Goal: Information Seeking & Learning: Learn about a topic

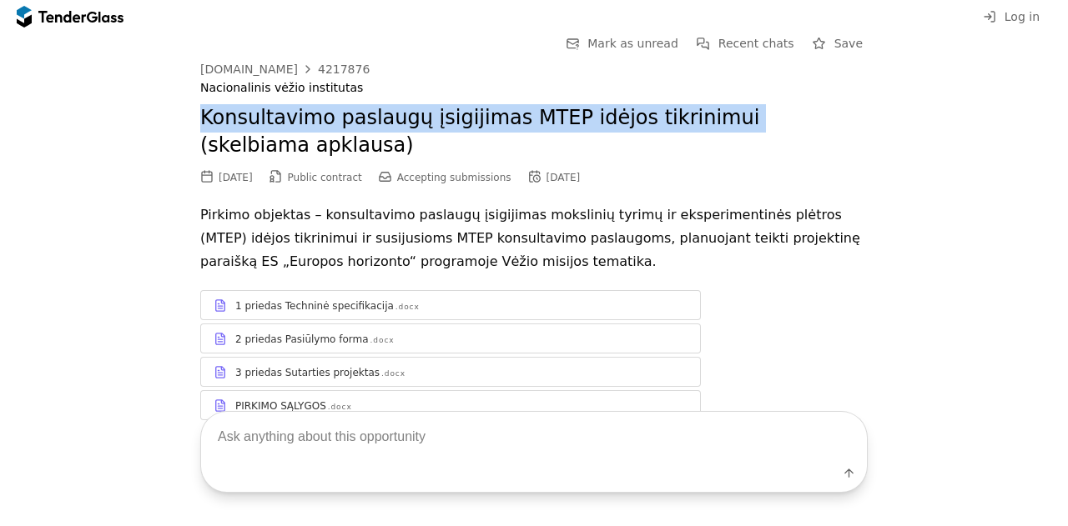
drag, startPoint x: 692, startPoint y: 98, endPoint x: 189, endPoint y: 118, distance: 503.5
click at [189, 118] on div "Go Back Mark as unread Recent chats Save [DOMAIN_NAME] 4217876 Nacionalinis vėž…" at bounding box center [533, 239] width 1051 height 413
copy h2 "Konsultavimo paslaugų įsigijimas MTEP idėjos tikrinimui"
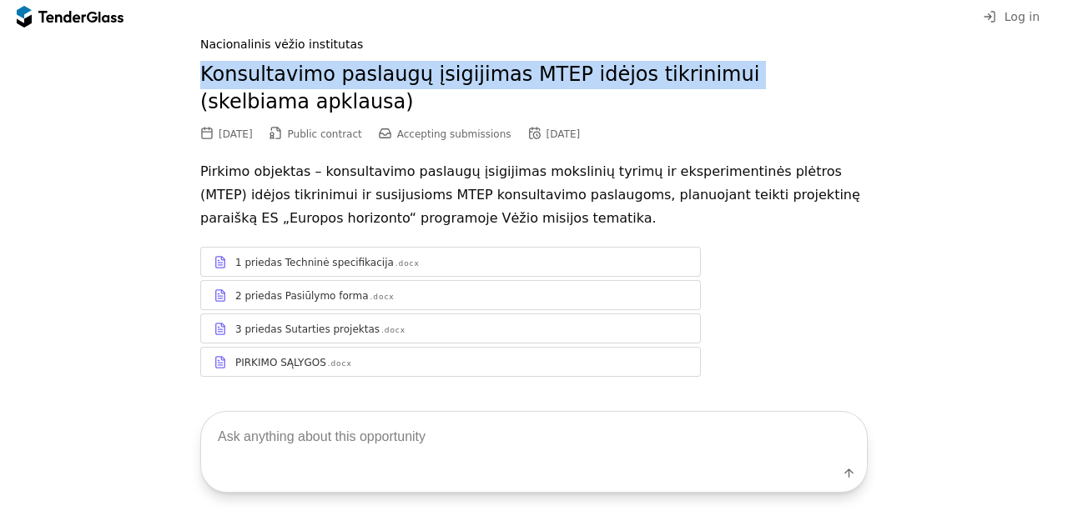
scroll to position [67, 0]
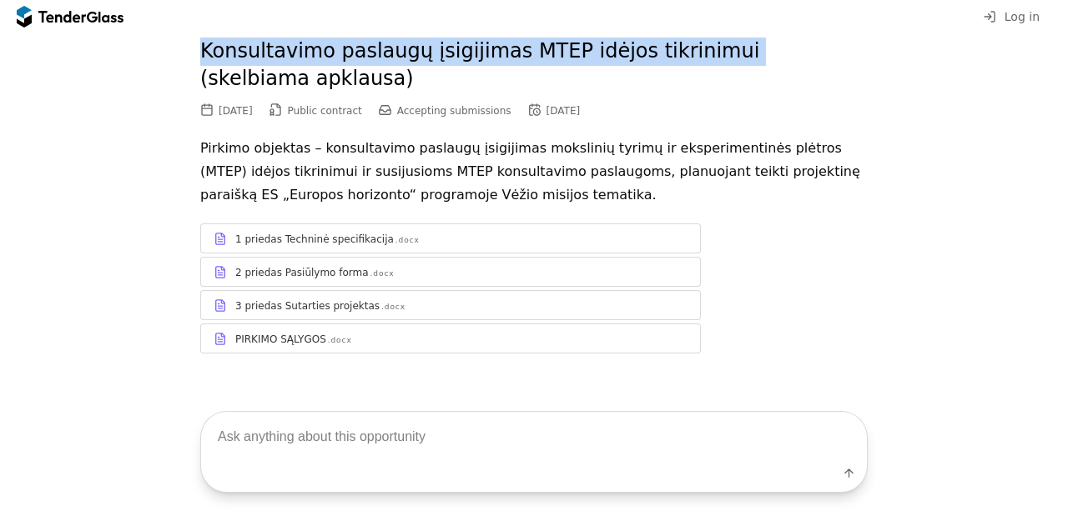
click at [309, 333] on div "PIRKIMO SĄLYGOS" at bounding box center [280, 339] width 91 height 13
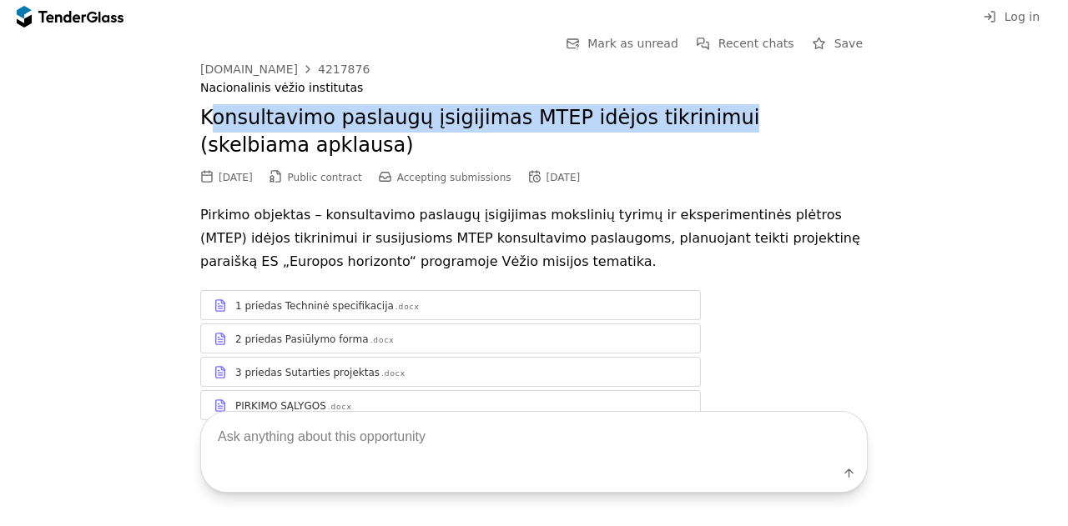
drag, startPoint x: 203, startPoint y: 124, endPoint x: 685, endPoint y: 118, distance: 482.2
click at [685, 118] on h2 "Konsultavimo paslaugų įsigijimas MTEP idėjos tikrinimui (skelbiama apklausa)" at bounding box center [533, 132] width 667 height 56
copy h2 "onsultavimo paslaugų įsigijimas MTEP idėjos tikrinimui"
